Goal: Task Accomplishment & Management: Manage account settings

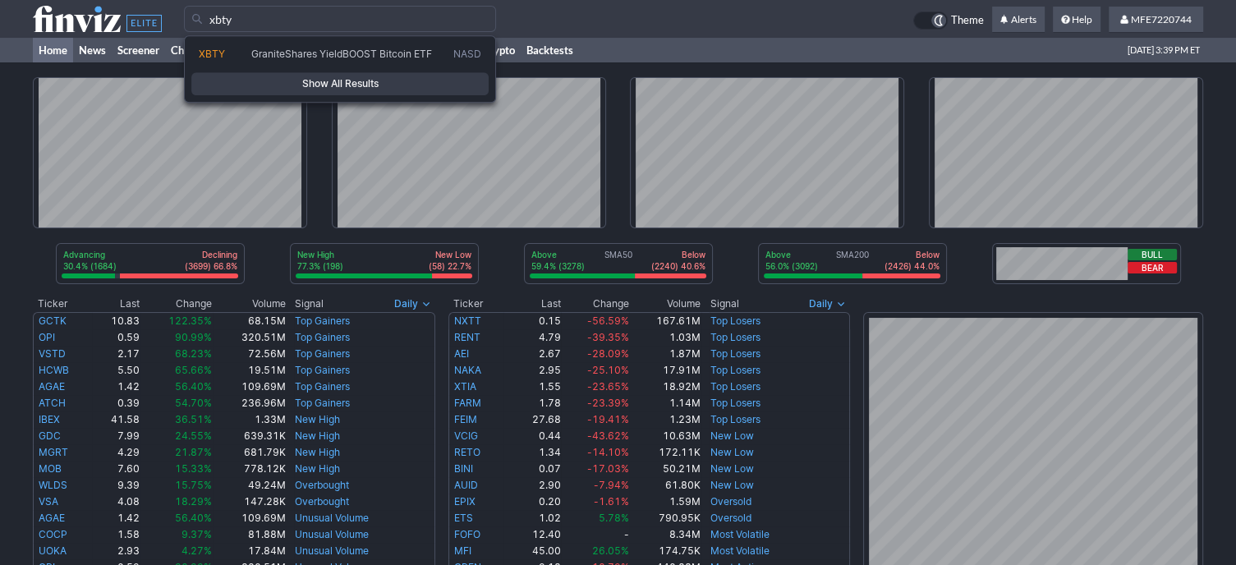
type input "xbty"
click at [449, 90] on span "Show All Results" at bounding box center [340, 84] width 283 height 16
click at [448, 90] on span "Show All Results" at bounding box center [340, 84] width 283 height 16
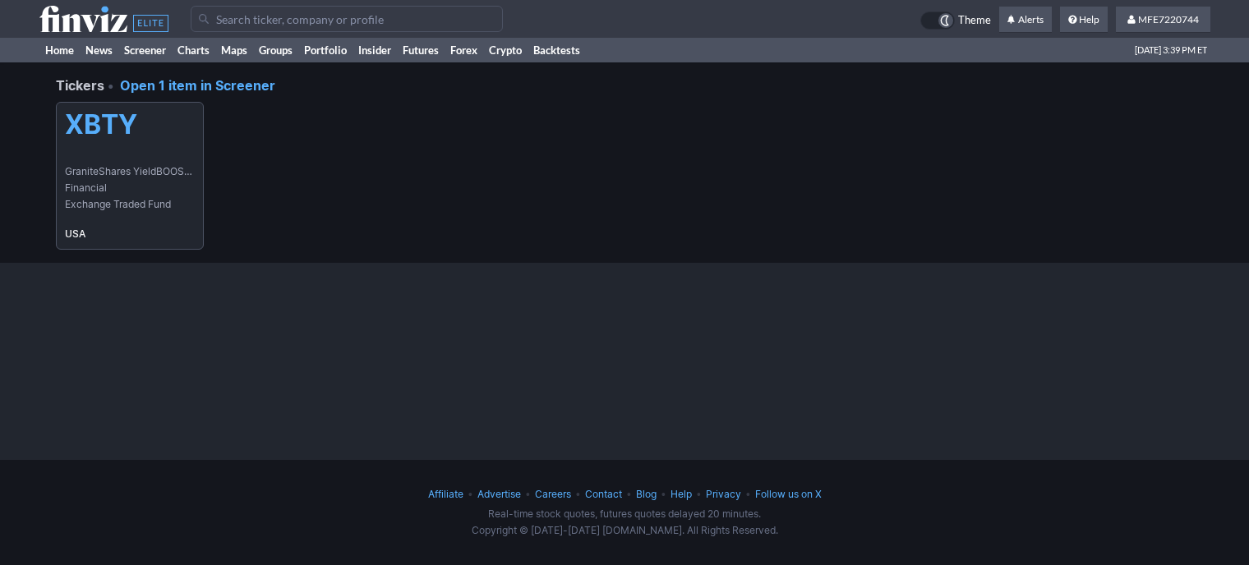
click at [79, 159] on link "XBTY GraniteShares YieldBOOST Bitcoin ETF Financial Exchange Traded Fund USA" at bounding box center [130, 176] width 148 height 148
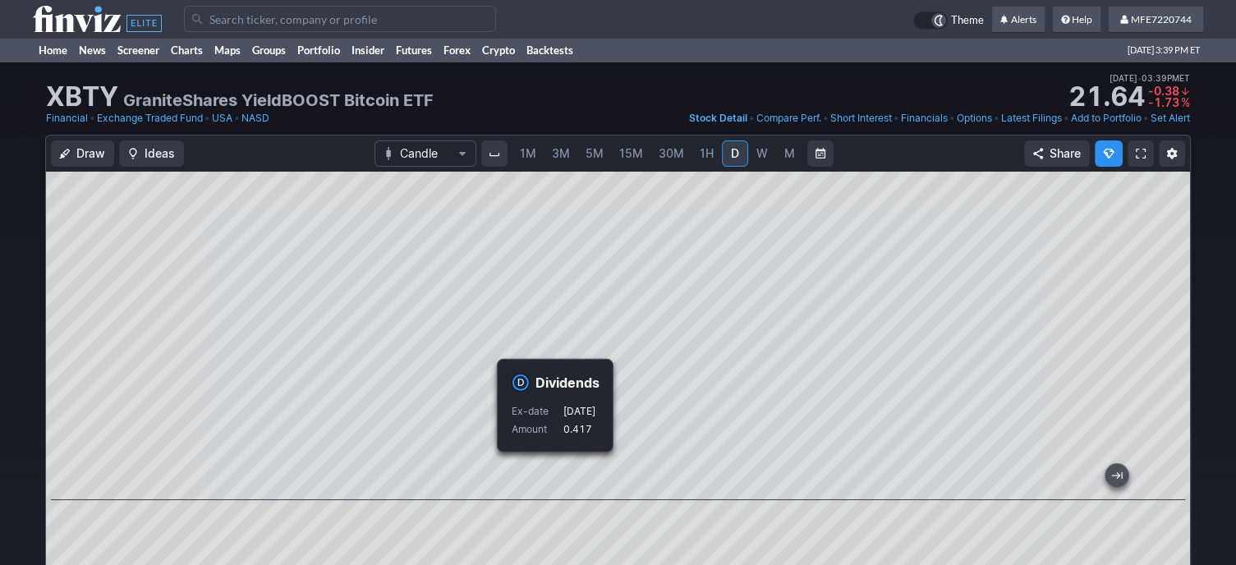
click at [1119, 121] on link "Add to Portfolio" at bounding box center [1106, 118] width 71 height 16
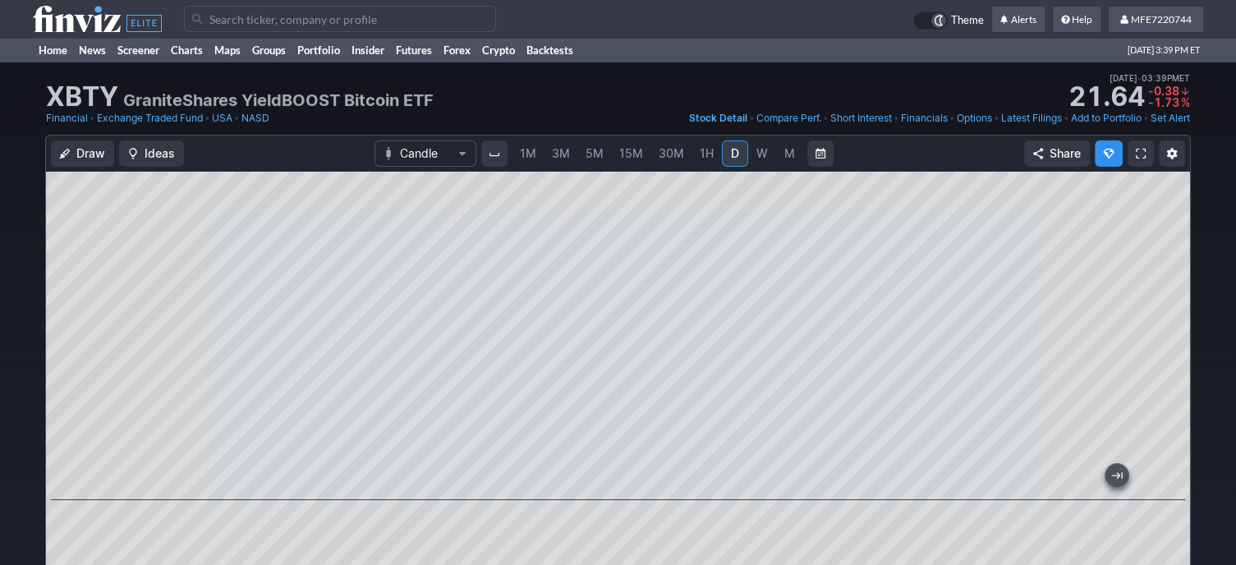
click at [1107, 120] on link "Add to Portfolio" at bounding box center [1106, 118] width 71 height 16
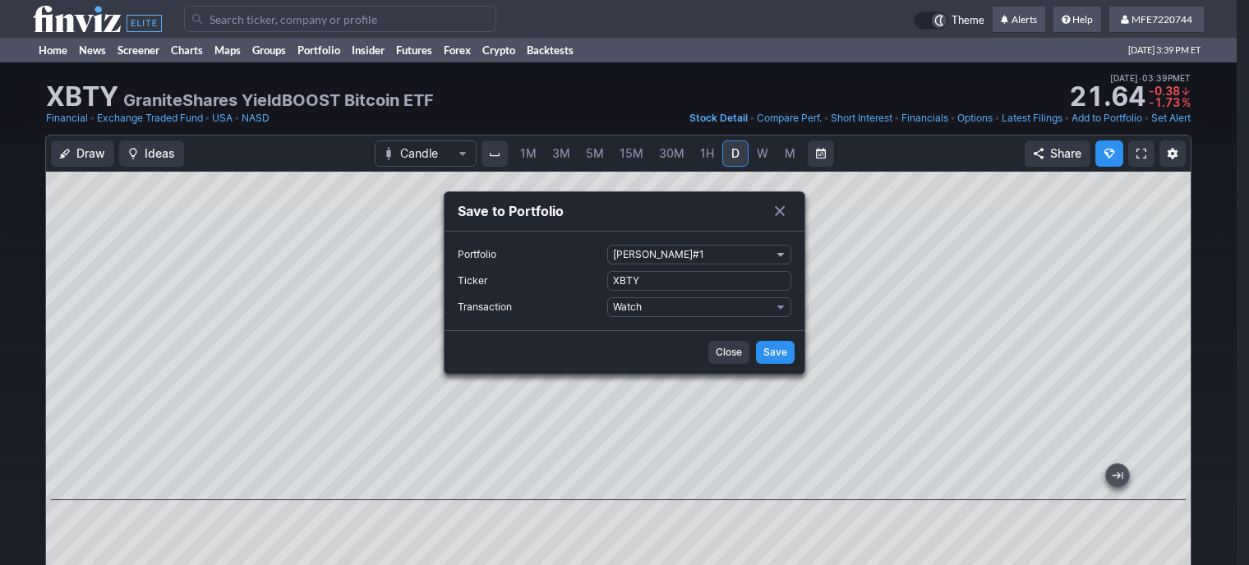
click at [782, 255] on span "Portfolio" at bounding box center [781, 254] width 10 height 13
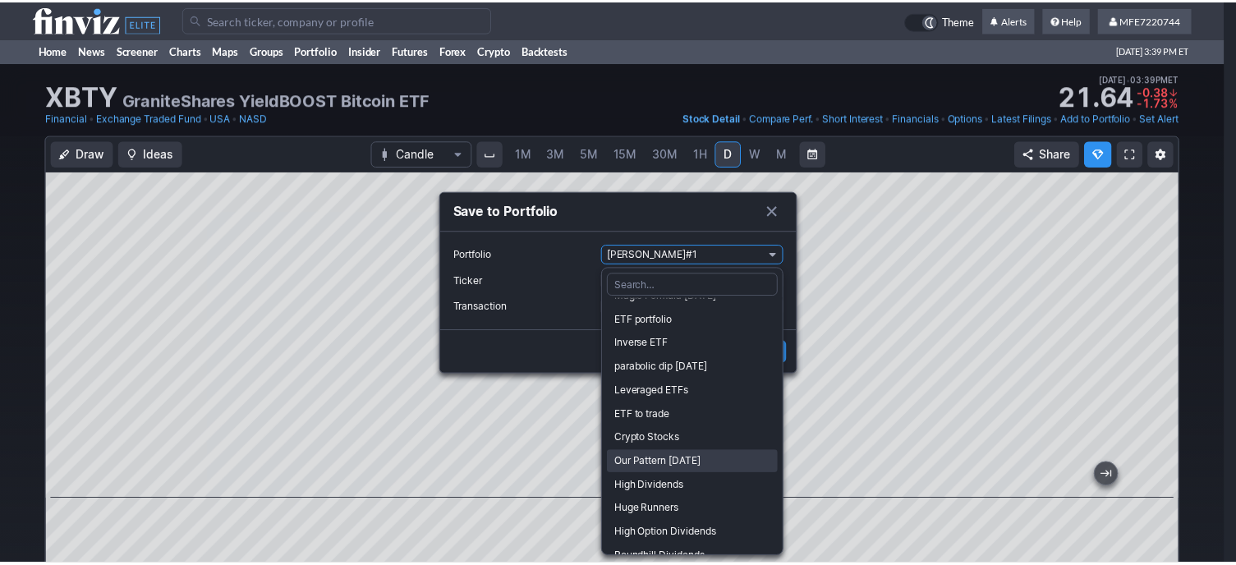
scroll to position [81, 0]
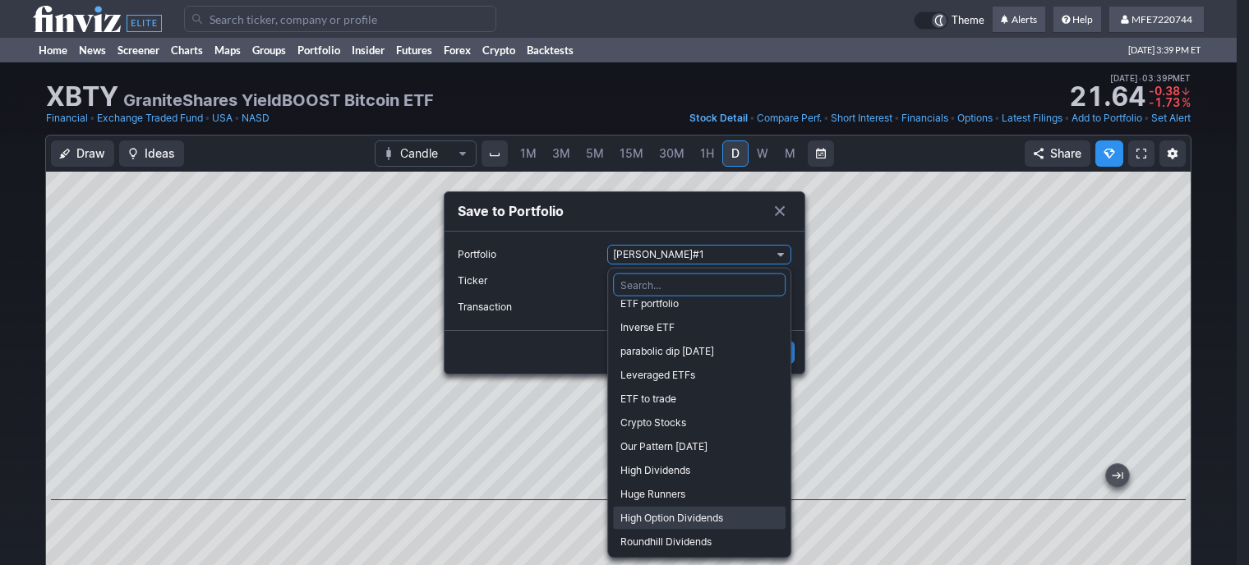
click at [693, 515] on span "High Option Dividends" at bounding box center [699, 518] width 158 height 16
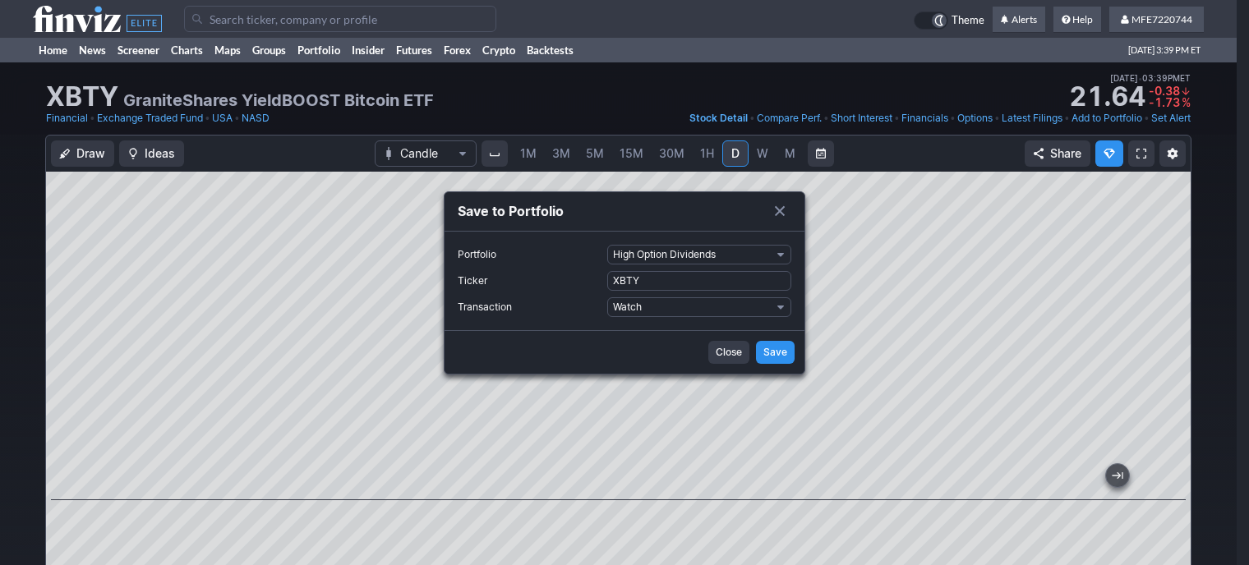
click at [776, 350] on span "Save" at bounding box center [775, 352] width 24 height 16
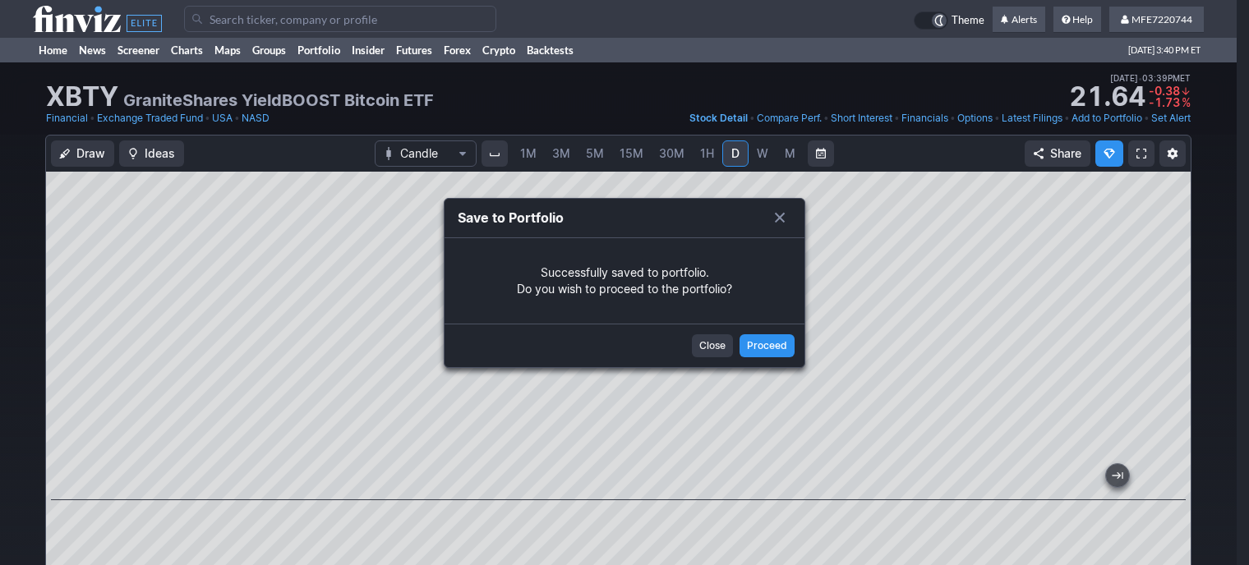
click at [711, 348] on span "Close" at bounding box center [712, 346] width 26 height 16
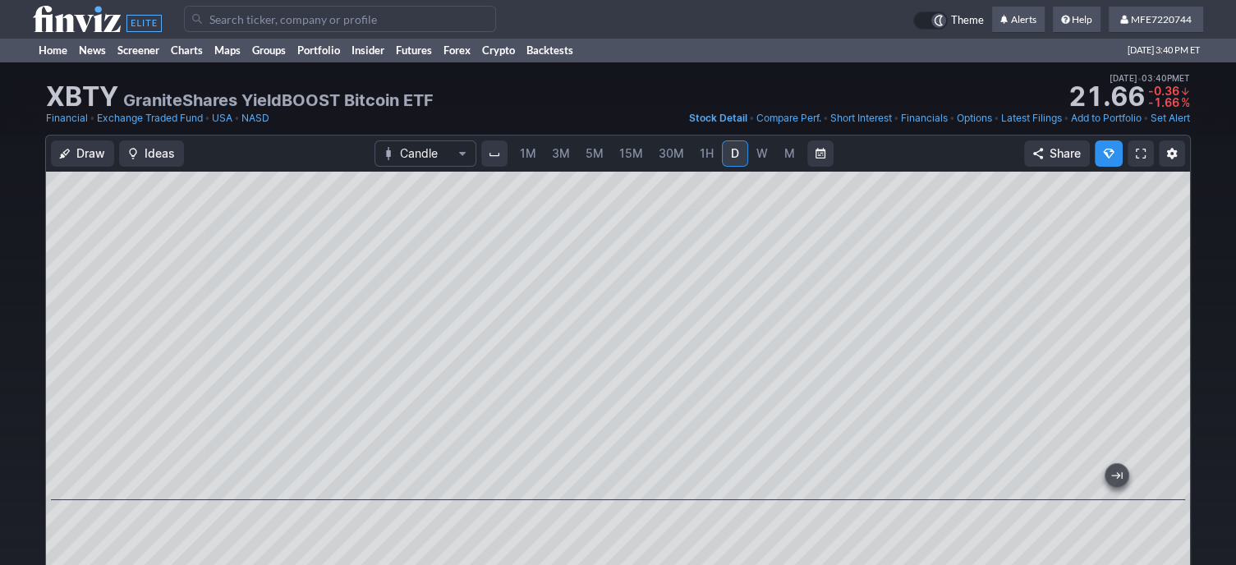
scroll to position [0, 0]
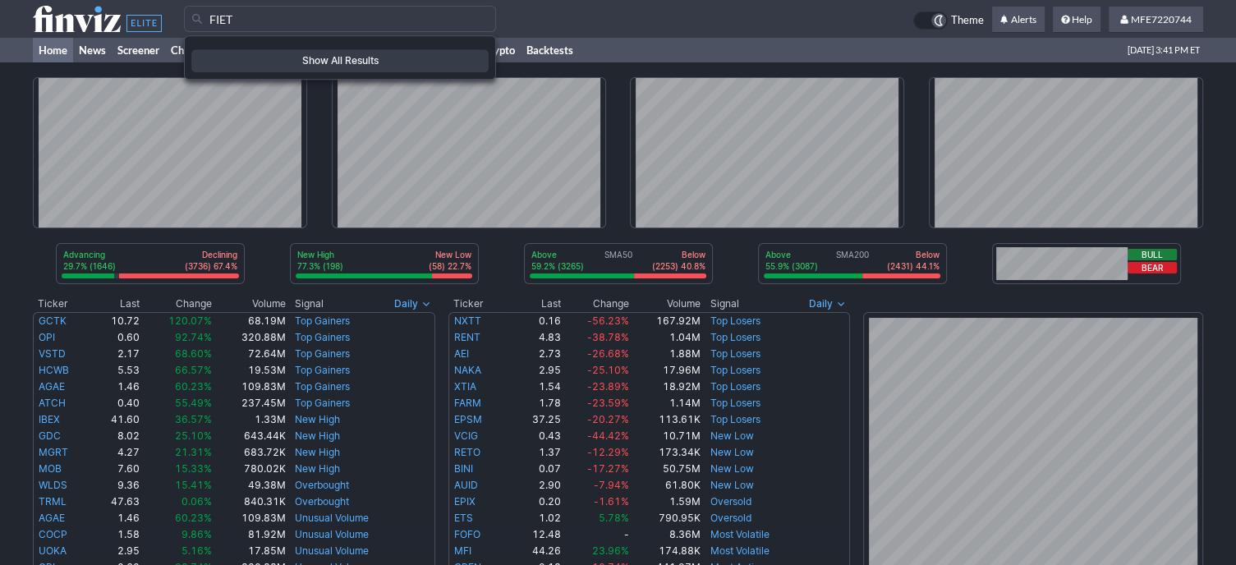
type input "FIET"
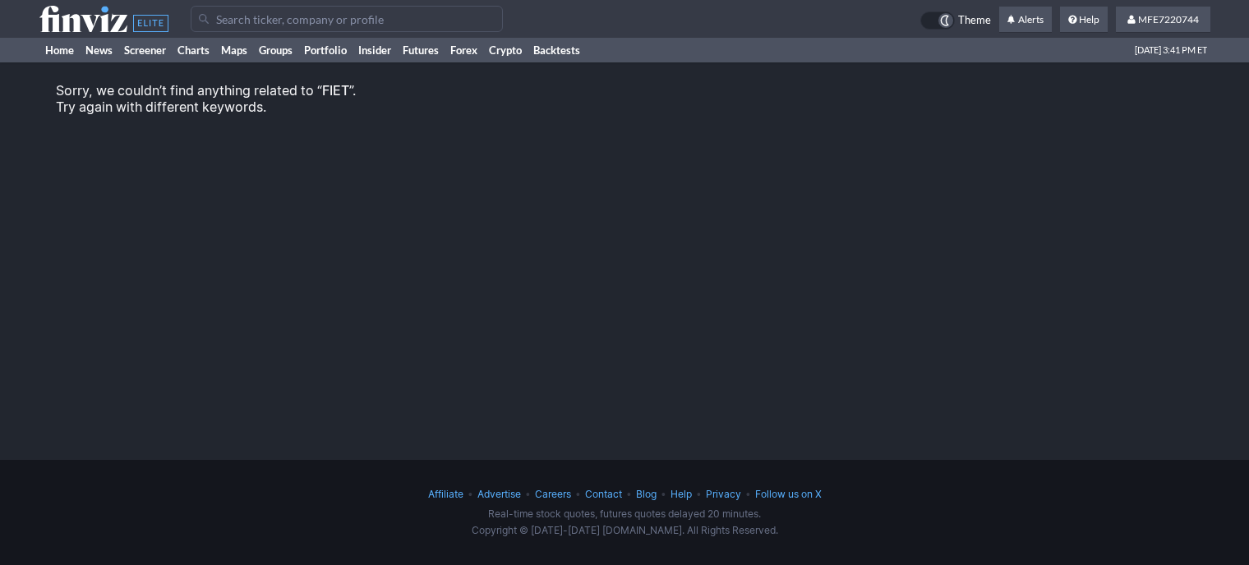
click at [431, 24] on input "Search" at bounding box center [347, 19] width 312 height 26
paste input "Coyy"
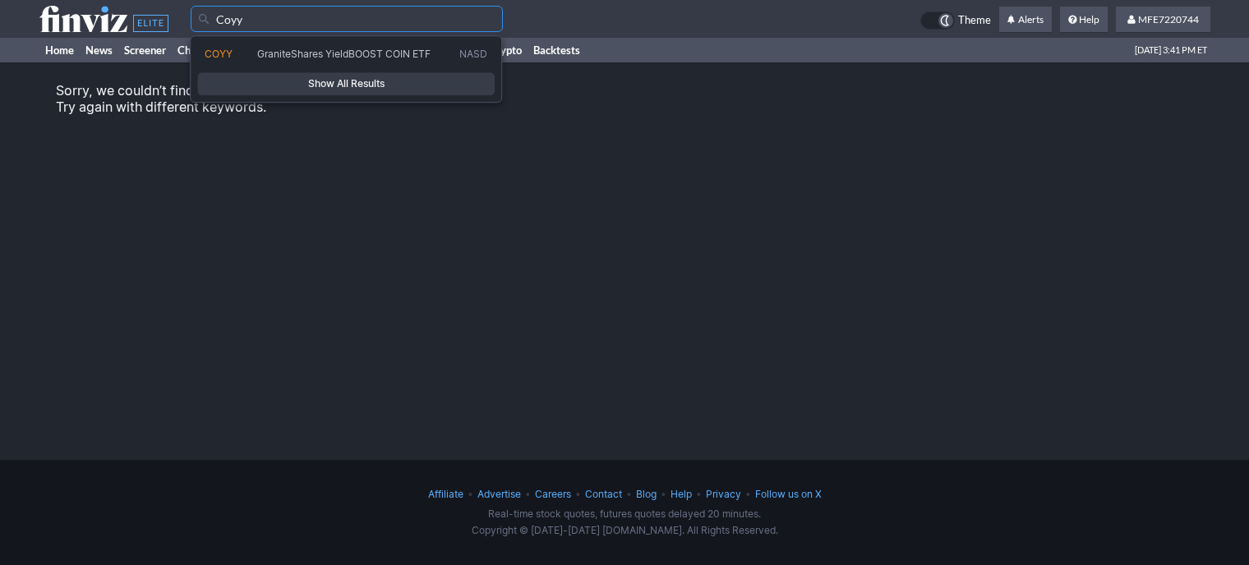
type input "Coyy"
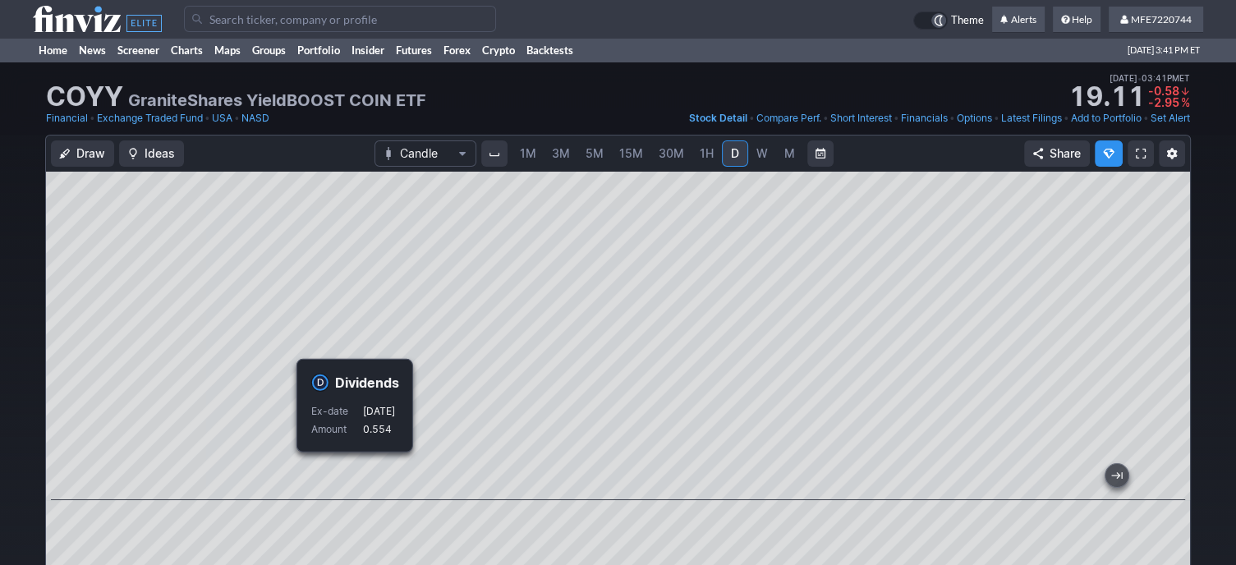
click at [1121, 120] on link "Add to Portfolio" at bounding box center [1106, 118] width 71 height 16
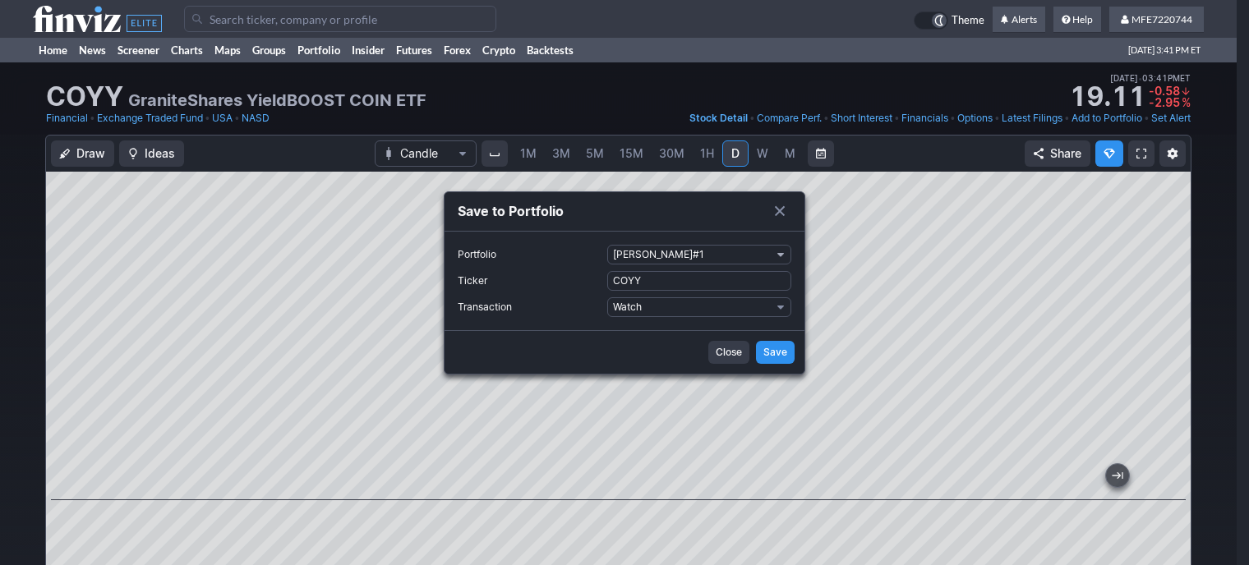
click at [785, 250] on span "Portfolio" at bounding box center [781, 254] width 10 height 13
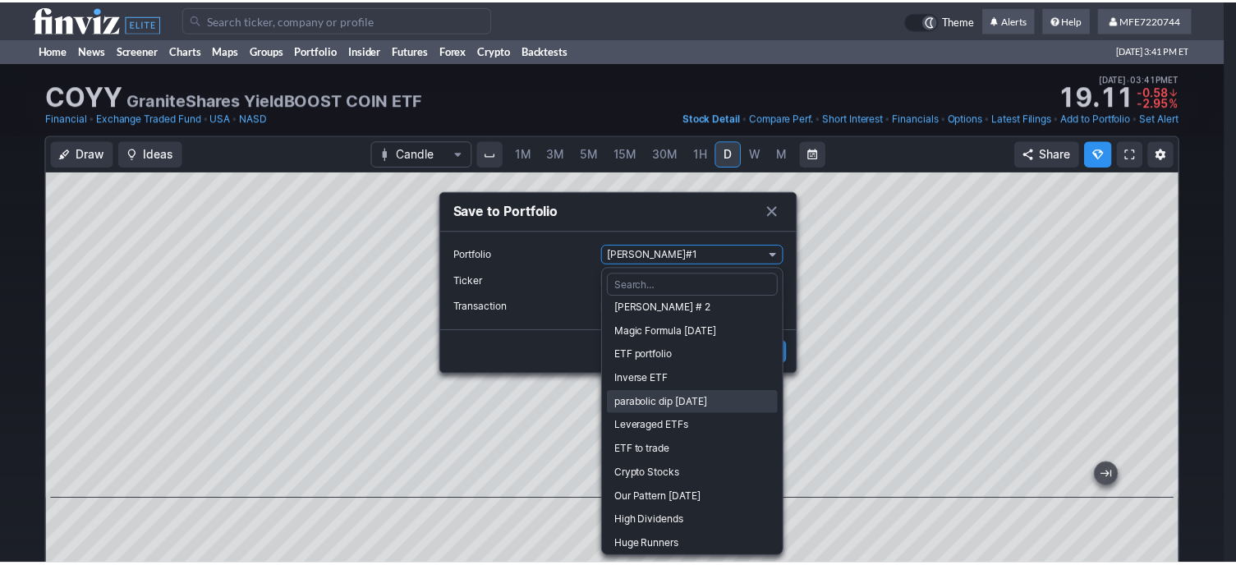
scroll to position [81, 0]
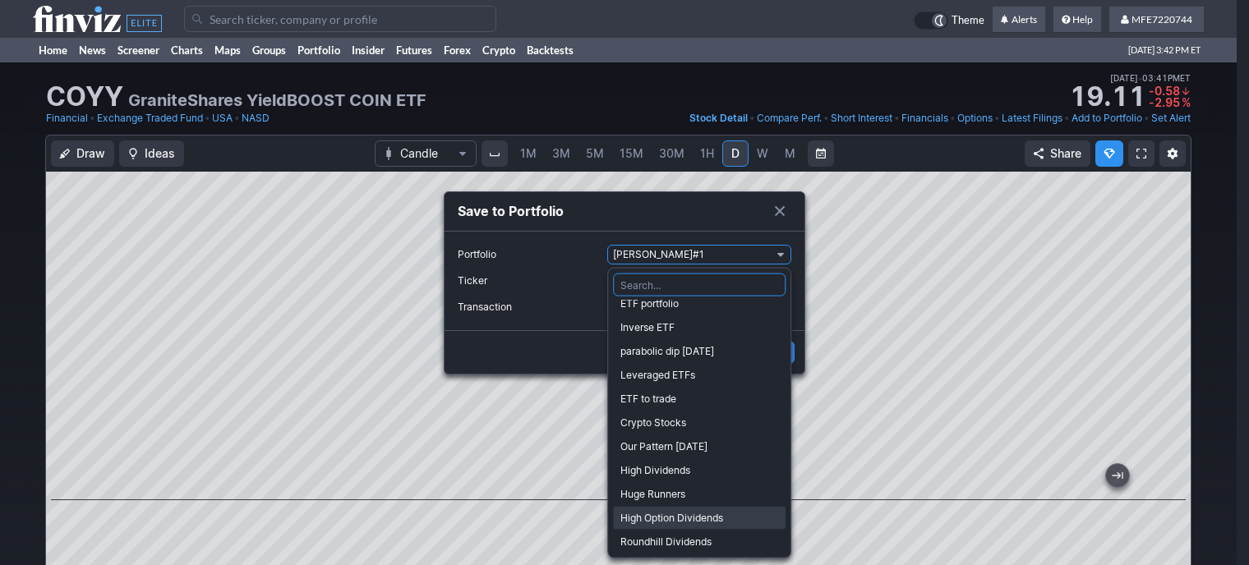
click at [651, 518] on span "High Option Dividends" at bounding box center [699, 518] width 158 height 16
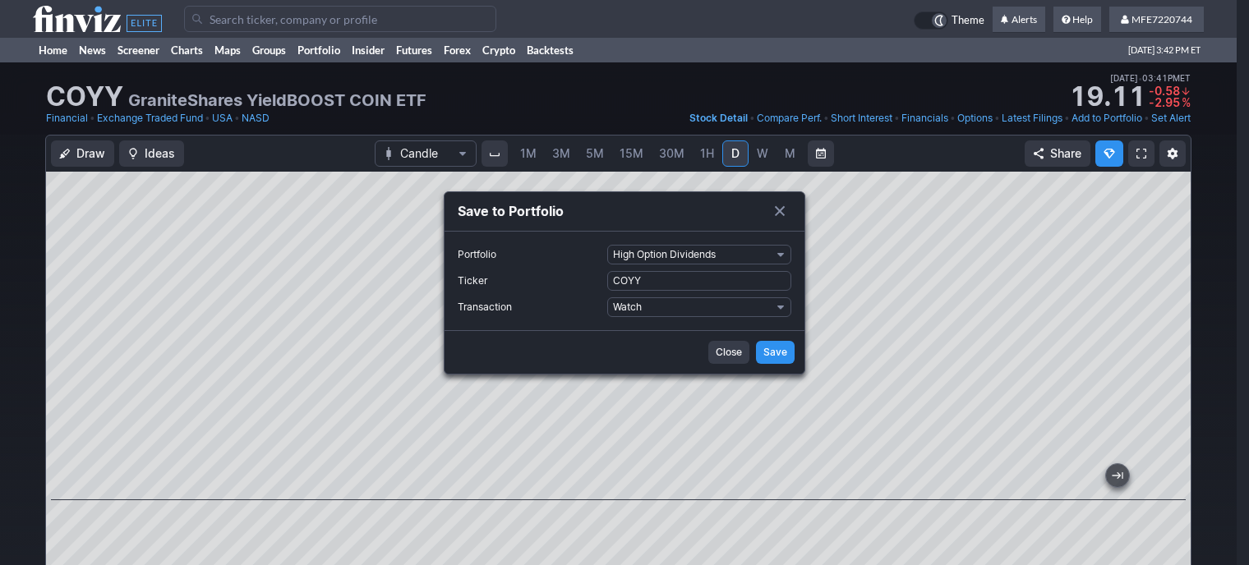
click at [786, 352] on span "Save" at bounding box center [775, 352] width 24 height 16
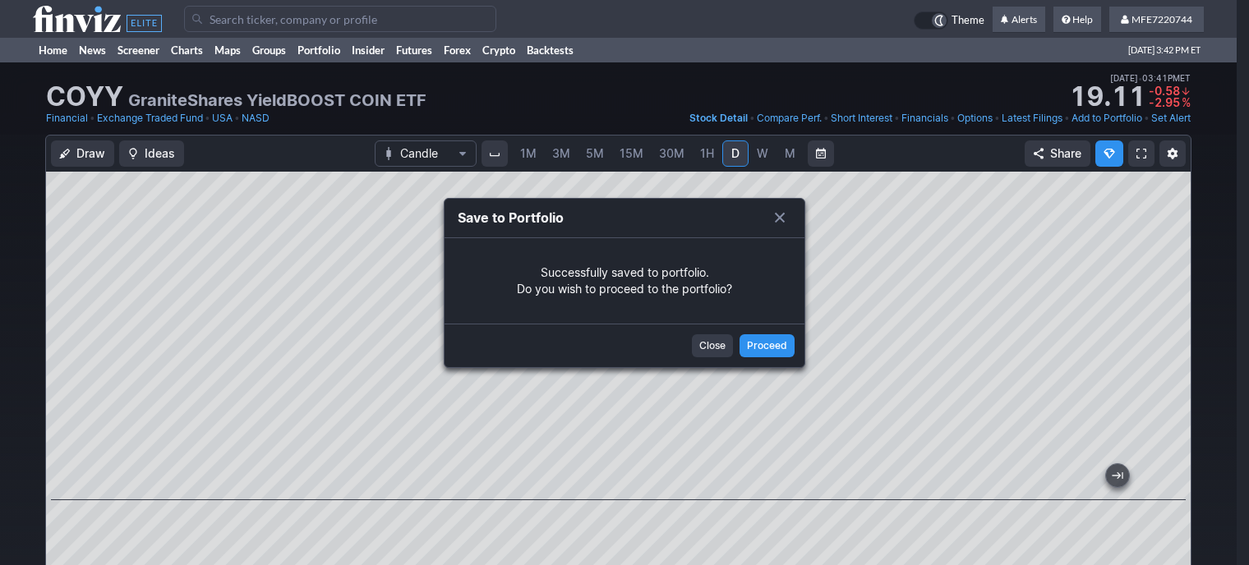
click at [715, 344] on span "Close" at bounding box center [712, 346] width 26 height 16
click at [715, 344] on div at bounding box center [624, 282] width 1249 height 565
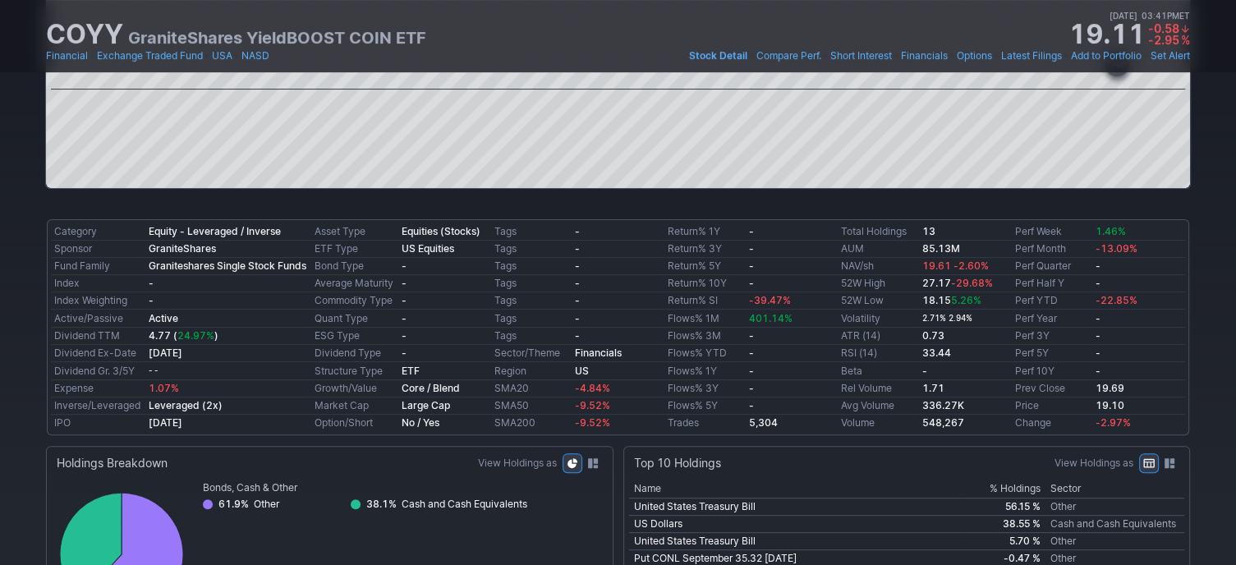
scroll to position [0, 0]
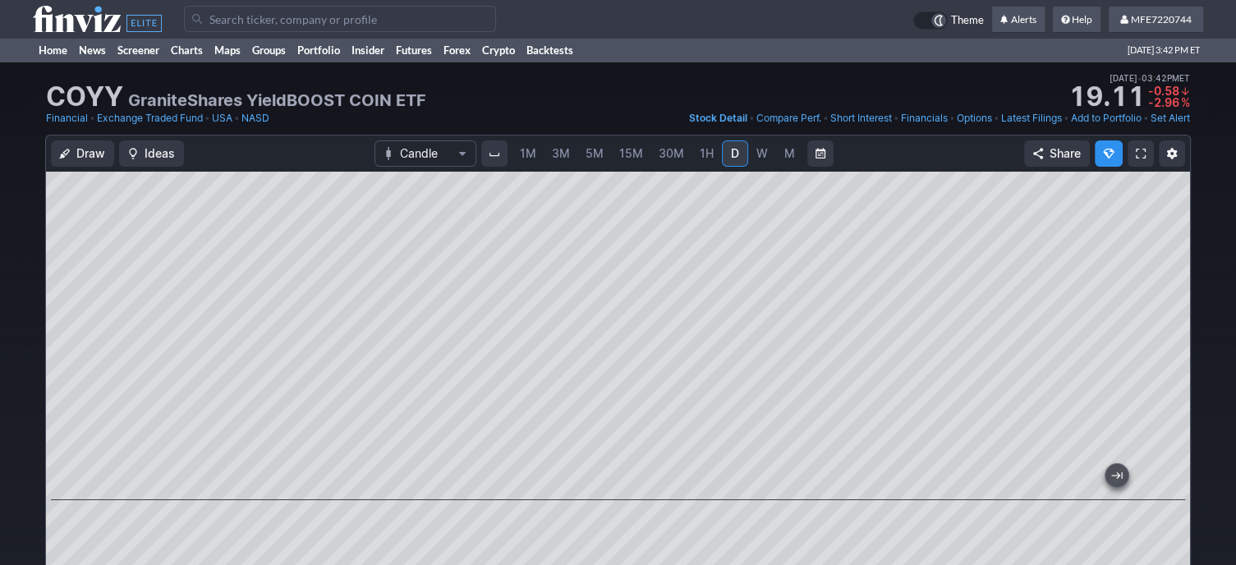
click at [376, 23] on input "Search" at bounding box center [340, 19] width 312 height 26
paste input "XBTY"
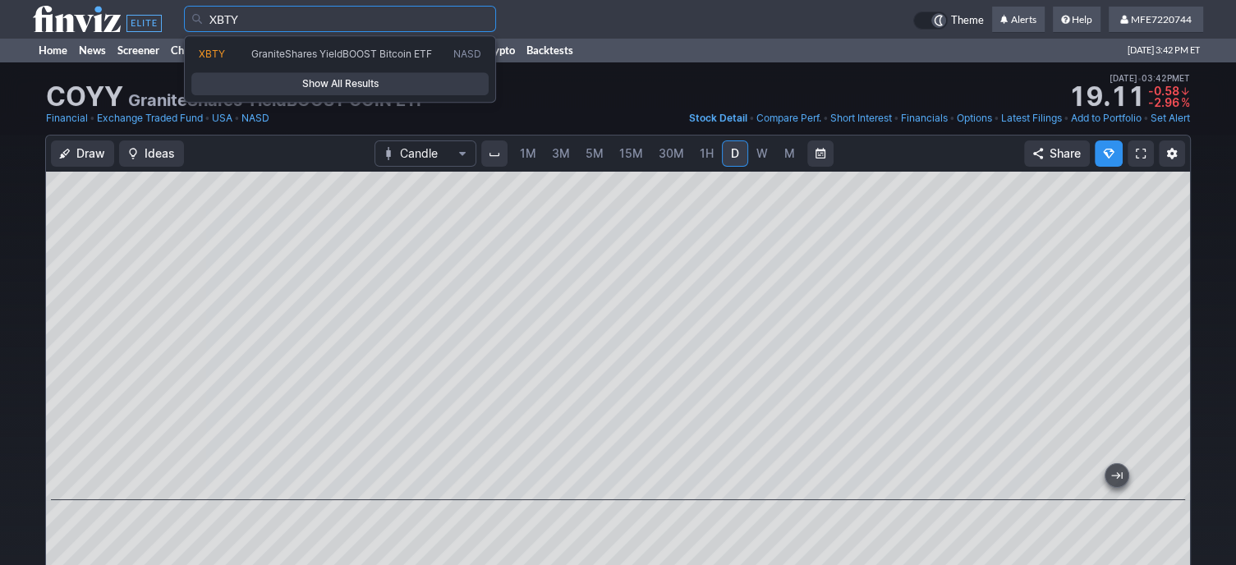
type input "XBTY"
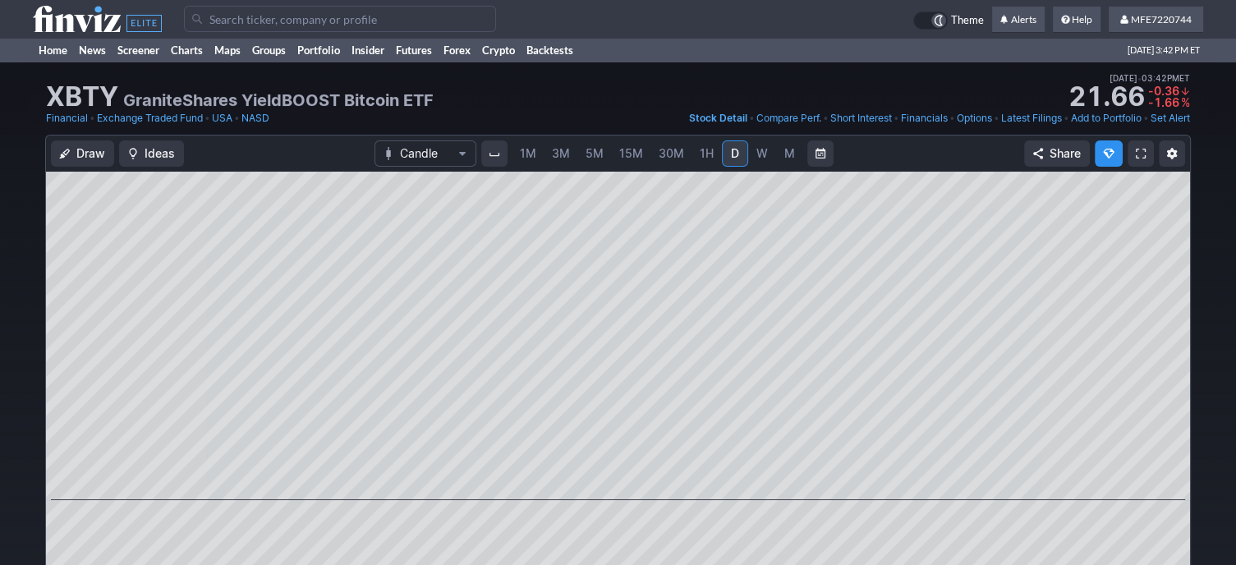
paste input "TSYY"
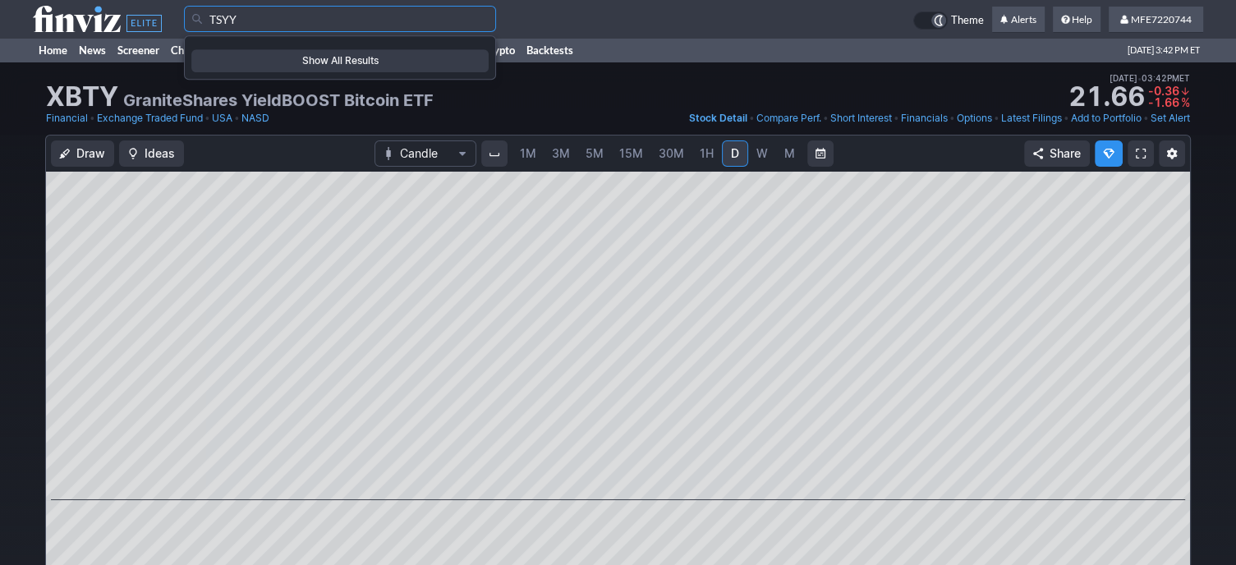
type input "TSYY"
click at [398, 57] on span "Show All Results" at bounding box center [340, 61] width 283 height 16
